Goal: Task Accomplishment & Management: Manage account settings

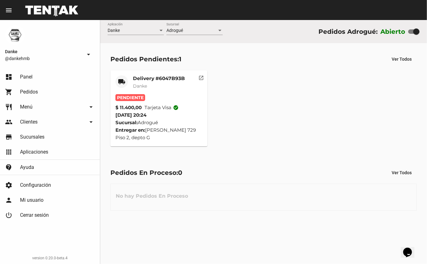
click at [150, 81] on mat-card-title "Delivery #6047B93B" at bounding box center [159, 78] width 52 height 6
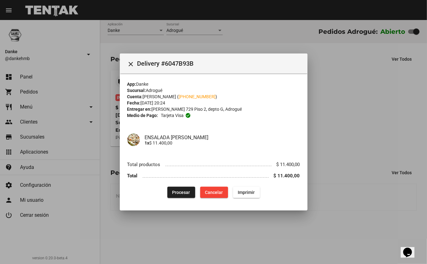
click at [344, 129] on div at bounding box center [213, 132] width 427 height 264
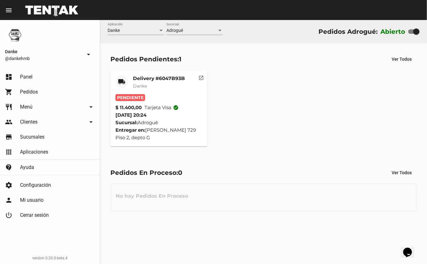
click at [161, 75] on mat-card-title "Delivery #6047B93B" at bounding box center [159, 78] width 52 height 6
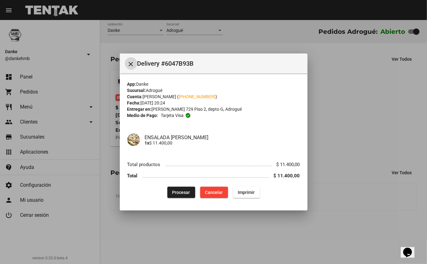
click at [174, 193] on span "Procesar" at bounding box center [181, 192] width 18 height 5
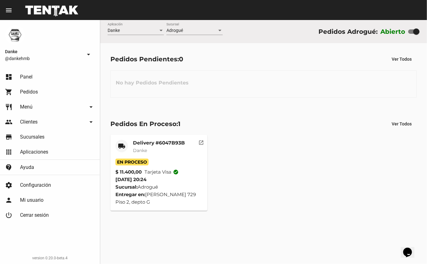
click at [154, 150] on mat-card-subtitle "Danke" at bounding box center [159, 150] width 52 height 6
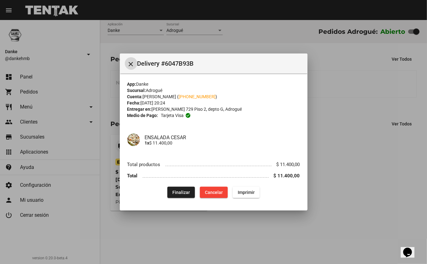
click at [174, 197] on button "Finalizar" at bounding box center [181, 192] width 28 height 11
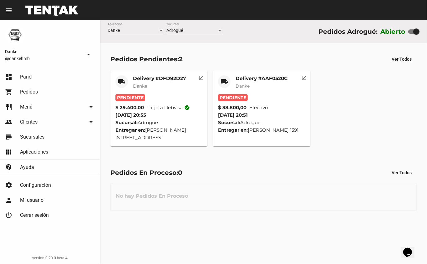
click at [258, 82] on div "Delivery #AAF0520C Danke" at bounding box center [262, 84] width 52 height 19
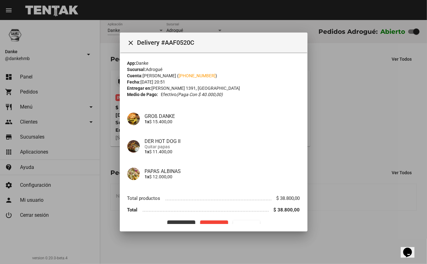
click at [171, 222] on button "Procesar" at bounding box center [181, 226] width 28 height 11
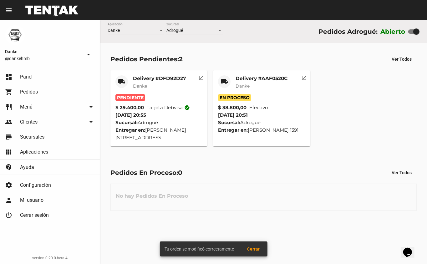
click at [154, 80] on mat-card-title "Delivery #DFD92D27" at bounding box center [159, 78] width 53 height 6
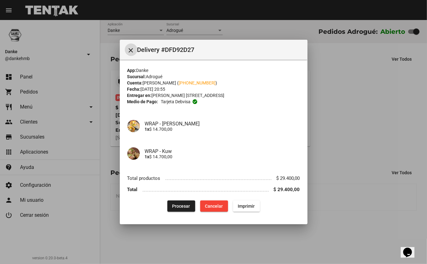
click at [185, 205] on span "Procesar" at bounding box center [181, 206] width 18 height 5
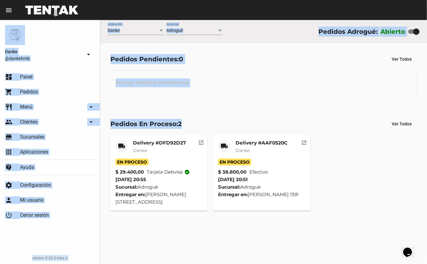
drag, startPoint x: 184, startPoint y: 108, endPoint x: 179, endPoint y: -25, distance: 132.7
click at [179, 0] on html "menu Resumen Danke @dankehmb arrow_drop_down dashboard Panel shopping_cart Pedi…" at bounding box center [213, 132] width 427 height 264
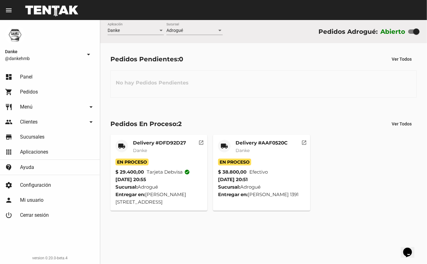
drag, startPoint x: 258, startPoint y: 145, endPoint x: 238, endPoint y: 145, distance: 20.3
click at [238, 145] on mat-card-title "Delivery #AAF0520C" at bounding box center [262, 143] width 52 height 6
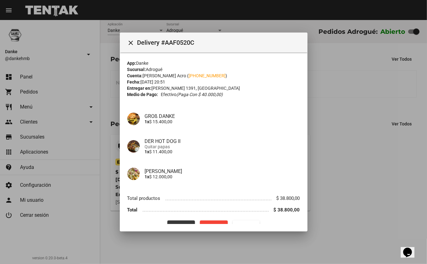
click at [173, 222] on button "Finalizar" at bounding box center [181, 226] width 28 height 11
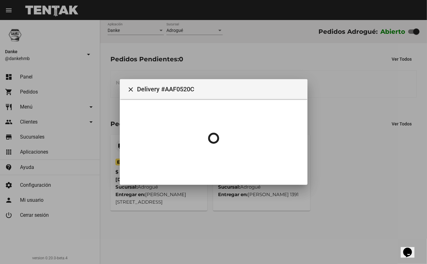
click at [173, 222] on div at bounding box center [213, 132] width 427 height 264
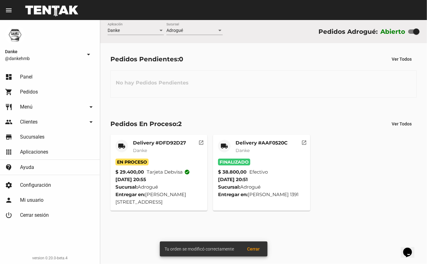
click at [173, 145] on mat-card-title "Delivery #DFD92D27" at bounding box center [159, 143] width 53 height 6
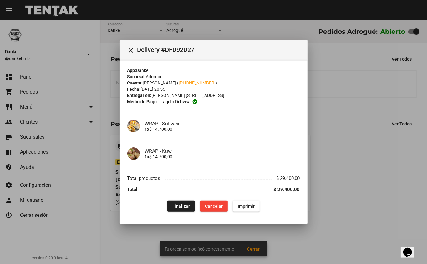
click at [181, 208] on span "Finalizar" at bounding box center [181, 206] width 18 height 5
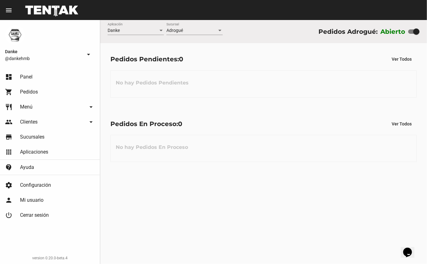
click at [218, 60] on div "Pedidos Pendientes: 0 Ver Todos" at bounding box center [263, 58] width 306 height 11
click at [143, 101] on div "Pedidos Pendientes: 0 Ver Todos No hay Pedidos Pendientes" at bounding box center [263, 75] width 327 height 64
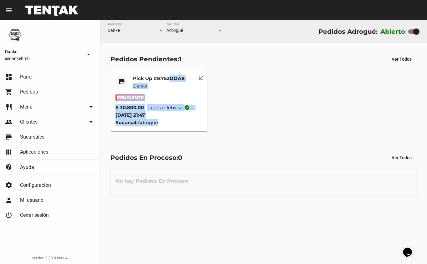
drag, startPoint x: 225, startPoint y: 128, endPoint x: 171, endPoint y: 80, distance: 71.8
click at [171, 80] on div "store Pick Up #B752DDA8 Danke Pendiente $ 30.800,00 Tarjeta debvisa check_circl…" at bounding box center [264, 101] width 312 height 67
click at [171, 80] on mat-card-title "Pick Up #B752DDA8" at bounding box center [159, 78] width 52 height 6
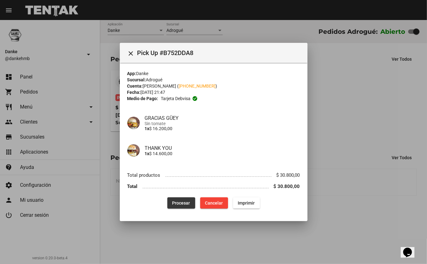
click at [175, 204] on span "Procesar" at bounding box center [181, 203] width 18 height 5
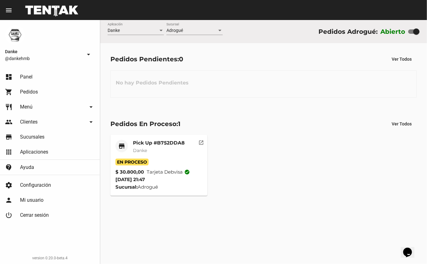
click at [233, 144] on div "store Pick Up #B752DDA8 Danke En Proceso $ 30.800,00 Tarjeta debvisa check_circ…" at bounding box center [264, 165] width 312 height 67
click at [151, 140] on mat-card-title "Pick Up #B752DDA8" at bounding box center [159, 143] width 52 height 6
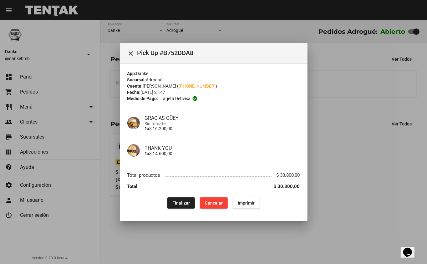
click at [345, 131] on div at bounding box center [213, 132] width 427 height 264
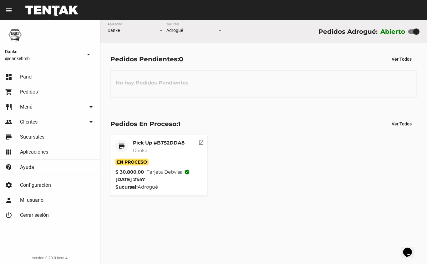
click at [175, 143] on mat-card-title "Pick Up #B752DDA8" at bounding box center [159, 143] width 52 height 6
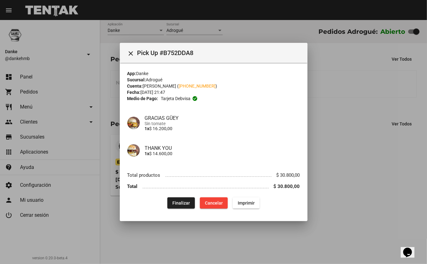
click at [178, 214] on mat-dialog-container "close Pick Up #B752DDA8 App: Danke Sucursal: Adrogué Cuenta: Sofía Gotte ( +54 …" at bounding box center [214, 132] width 188 height 178
click at [180, 206] on button "Finalizar" at bounding box center [181, 202] width 28 height 11
